Goal: Task Accomplishment & Management: Manage account settings

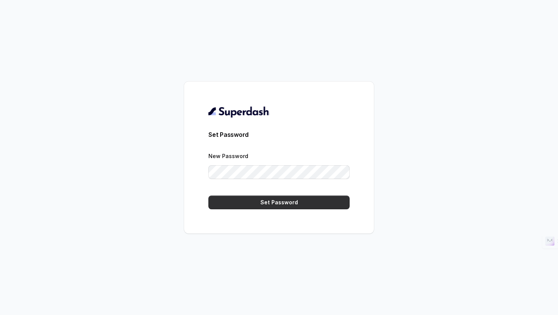
click at [272, 202] on button "Set Password" at bounding box center [278, 203] width 141 height 14
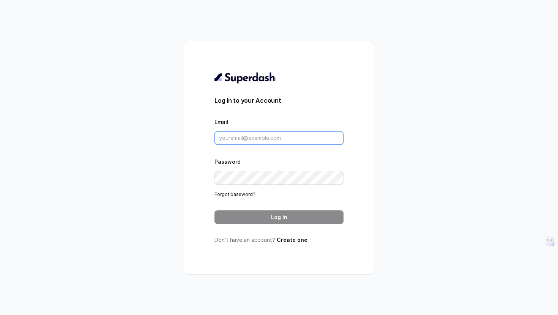
click at [242, 135] on input "Email" at bounding box center [278, 138] width 129 height 14
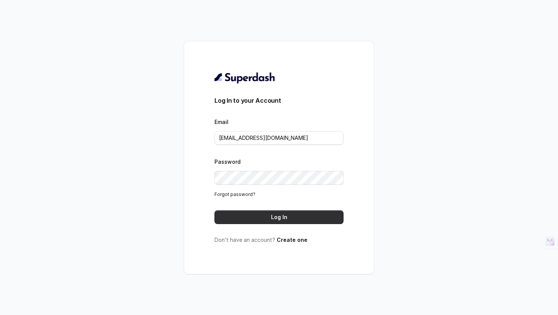
click at [273, 214] on button "Log In" at bounding box center [278, 217] width 129 height 14
click at [283, 139] on input "kunalrawat@virohan.com" at bounding box center [278, 138] width 129 height 14
type input "kunalrawat@virohan.org"
click at [261, 215] on button "Log In" at bounding box center [278, 217] width 129 height 14
